Goal: Information Seeking & Learning: Find specific fact

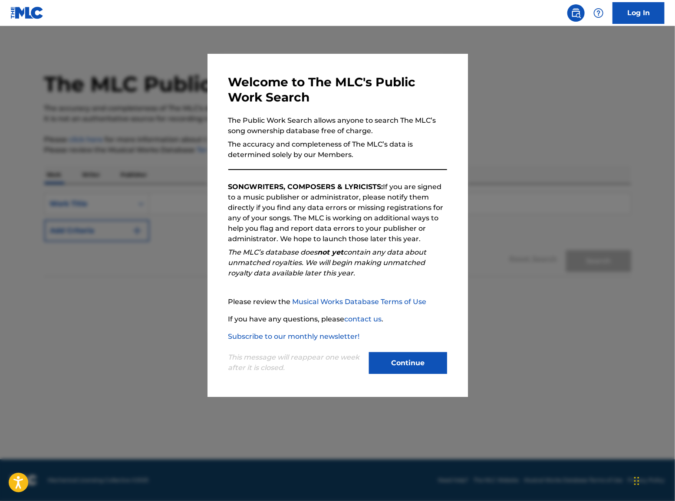
click at [408, 373] on button "Continue" at bounding box center [408, 363] width 78 height 22
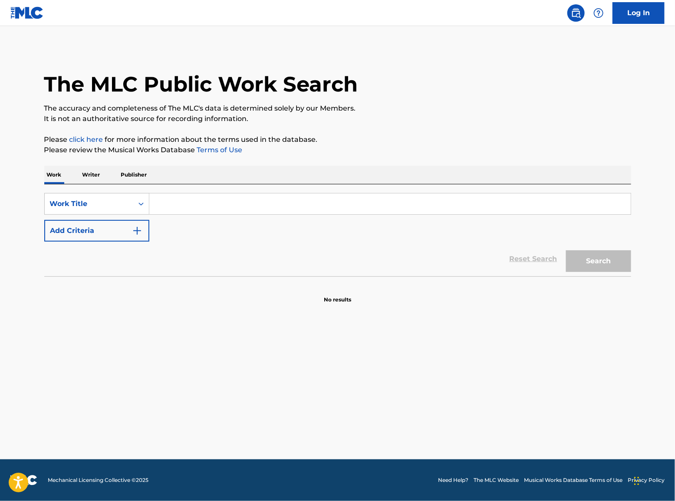
click at [170, 206] on input "Search Form" at bounding box center [389, 203] width 481 height 21
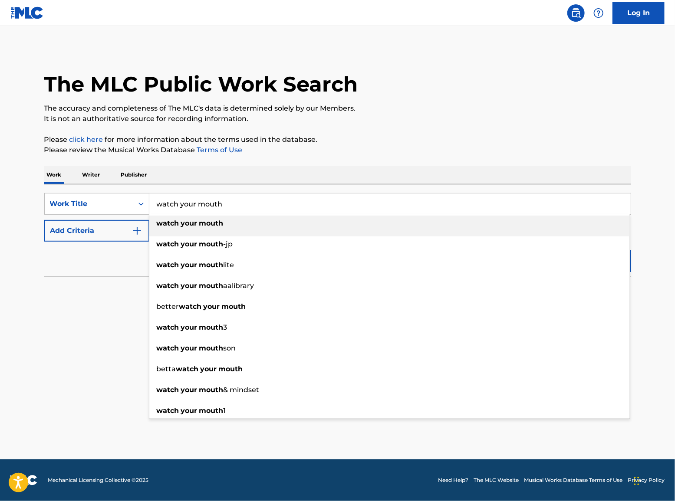
type input "watch your mouth"
click at [180, 220] on span "Search Form" at bounding box center [180, 223] width 2 height 8
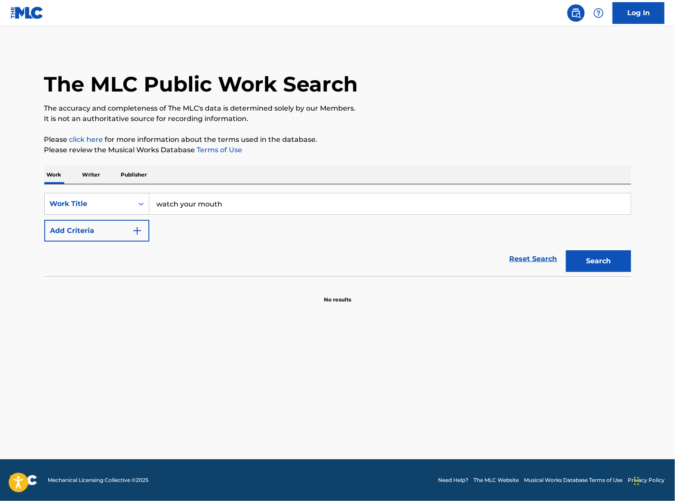
click at [120, 234] on button "Add Criteria" at bounding box center [96, 231] width 105 height 22
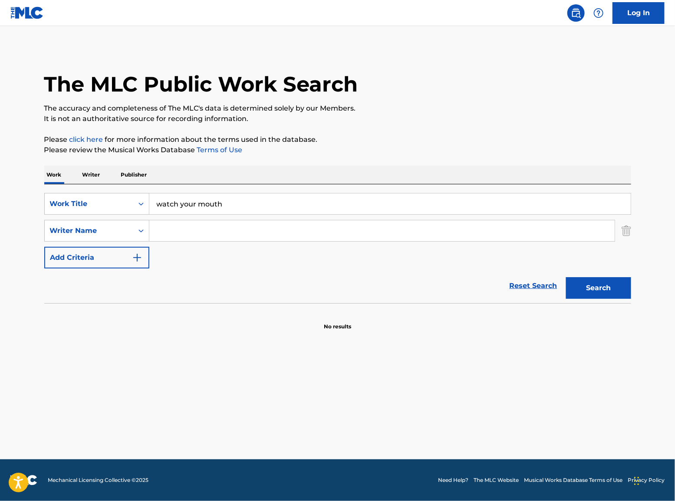
click at [168, 234] on input "Search Form" at bounding box center [381, 230] width 465 height 21
type input "josiah"
click at [566, 277] on button "Search" at bounding box center [598, 288] width 65 height 22
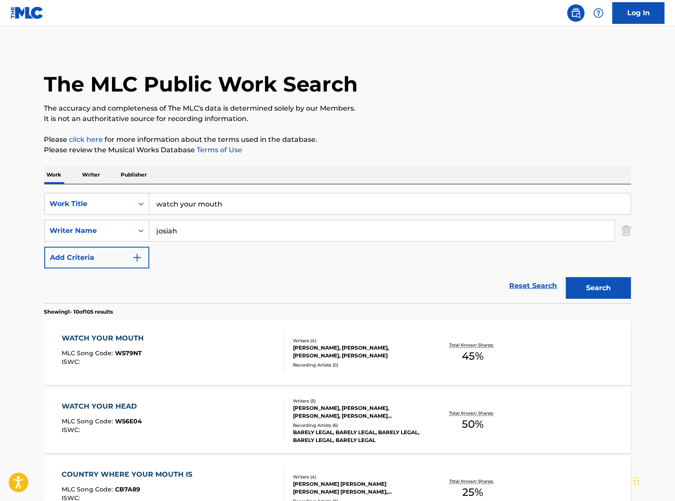
click at [239, 356] on div "WATCH YOUR MOUTH MLC Song Code : W579NT ISWC :" at bounding box center [173, 352] width 223 height 39
